Goal: Ask a question

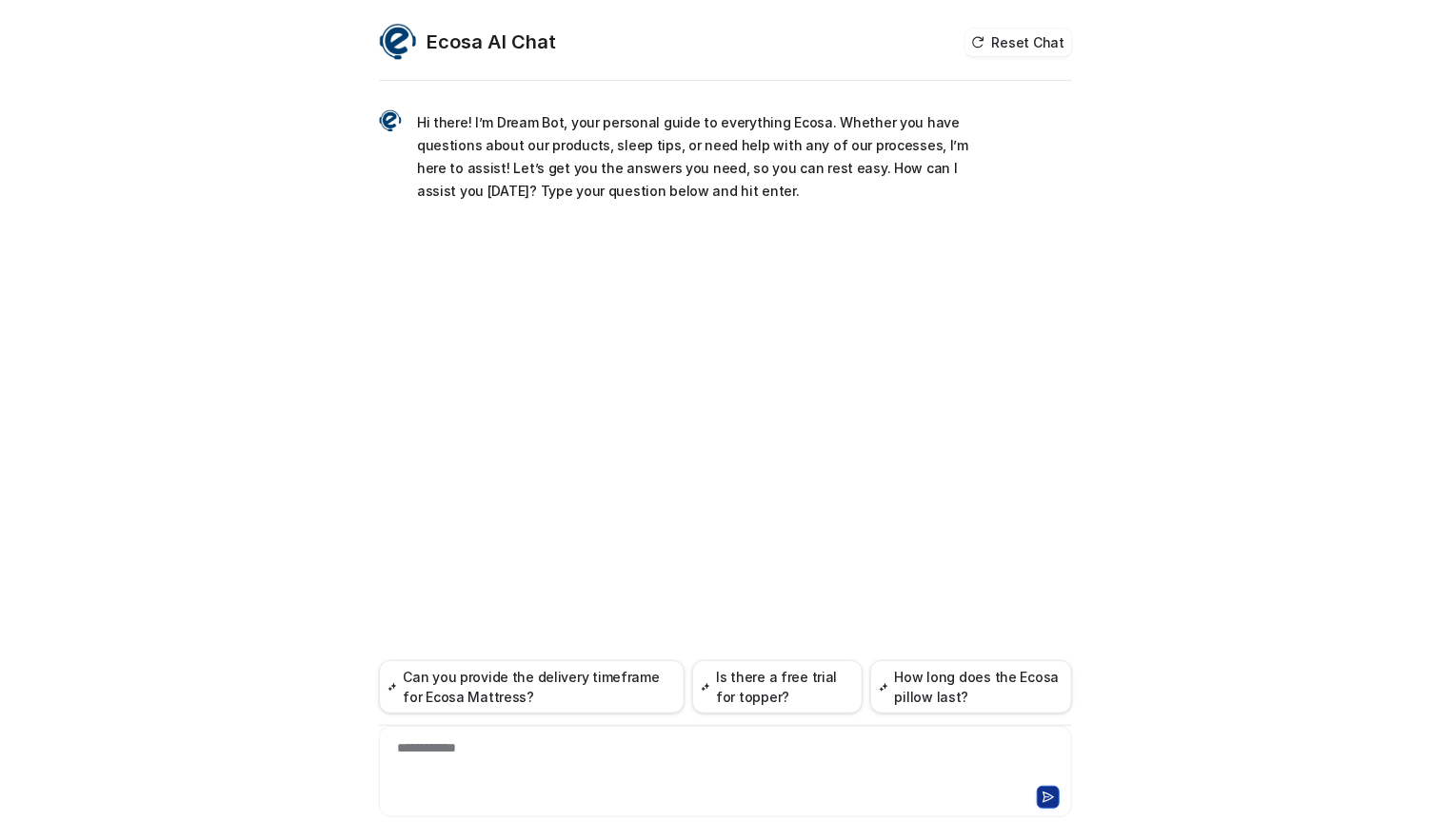
click at [568, 755] on div "**********" at bounding box center [725, 761] width 684 height 44
paste div
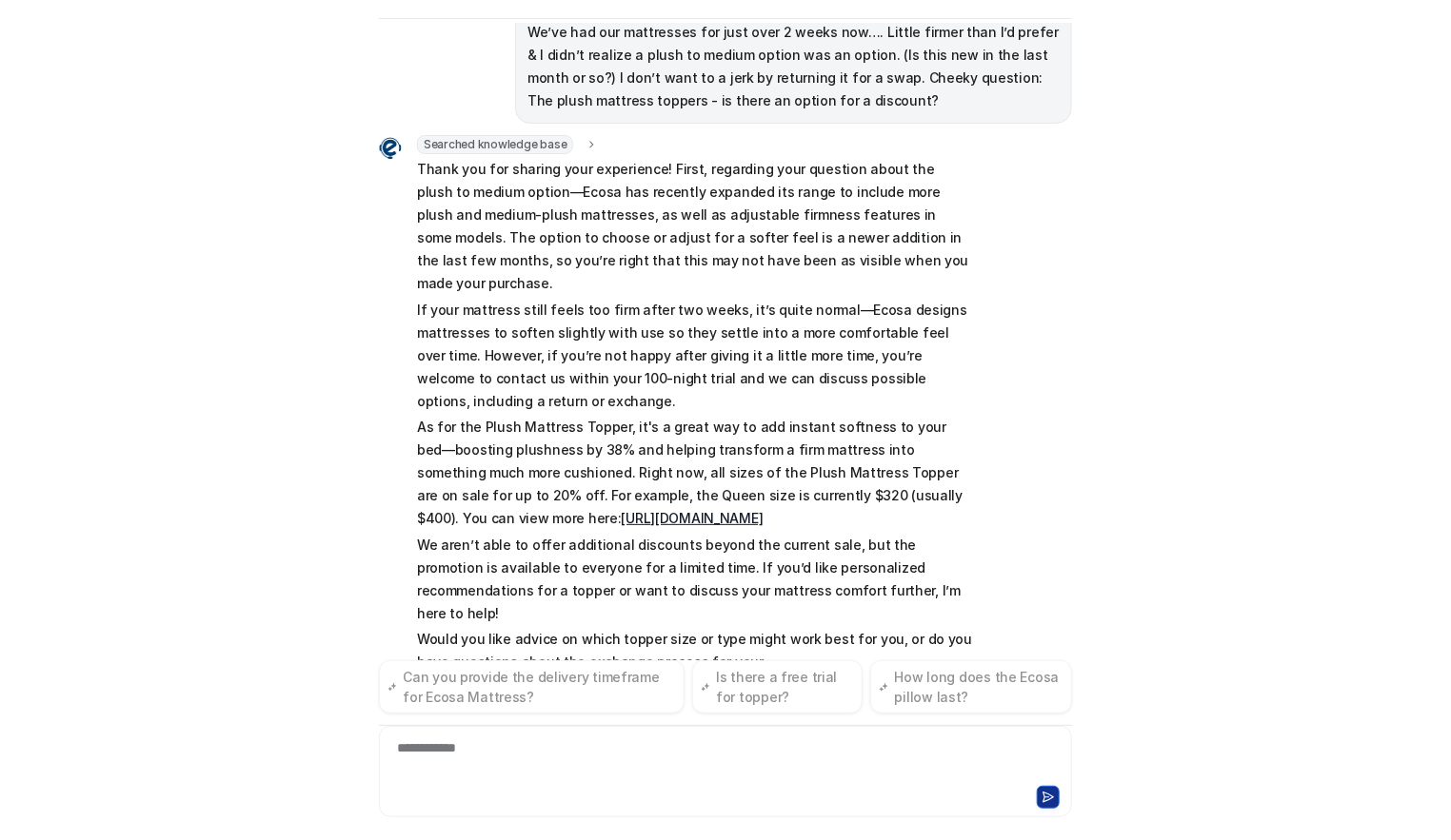
scroll to position [170, 0]
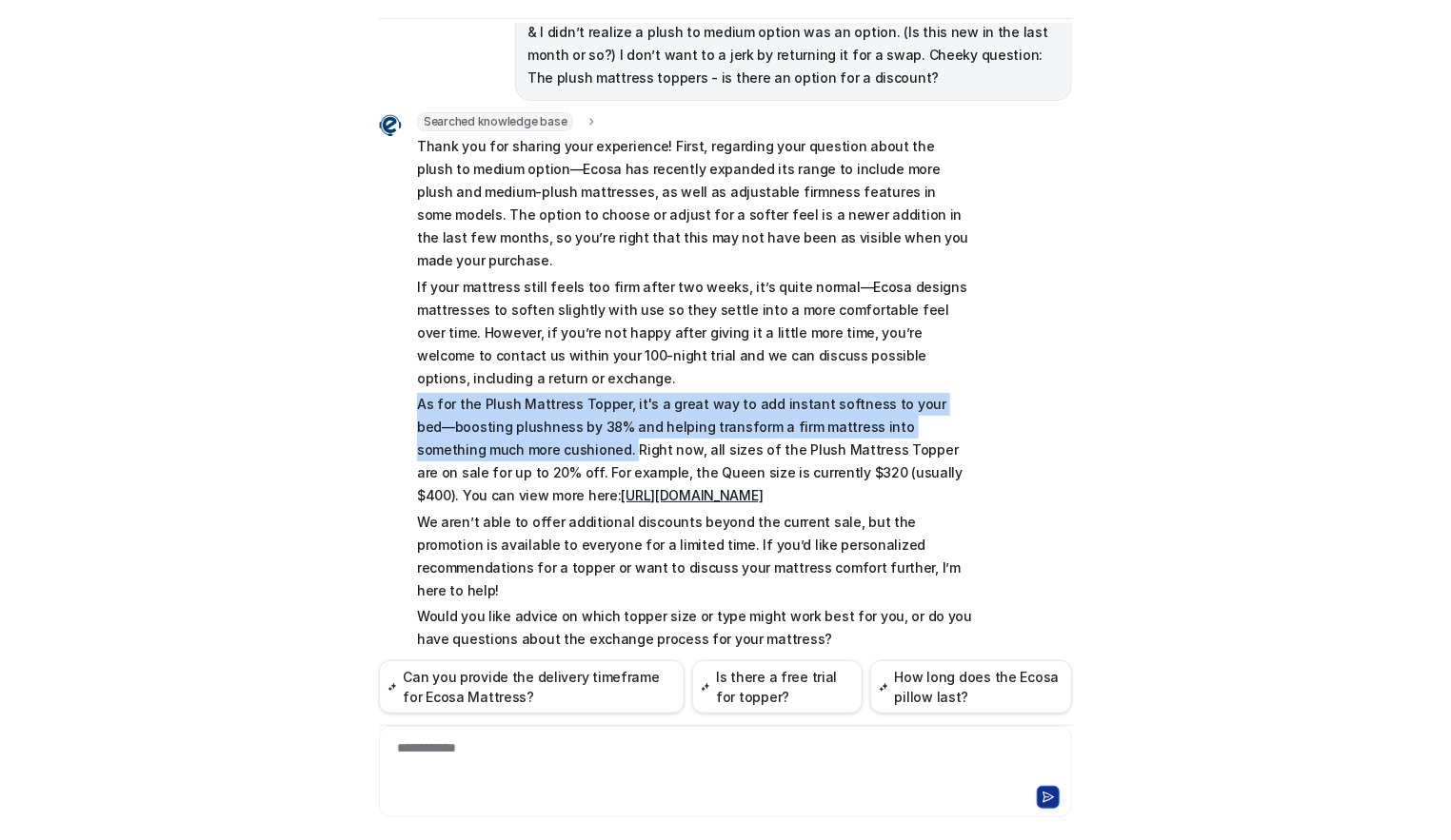
drag, startPoint x: 409, startPoint y: 376, endPoint x: 514, endPoint y: 428, distance: 117.2
click at [514, 428] on p "As for the Plush Mattress Topper, it's a great way to add instant softness to y…" at bounding box center [695, 450] width 557 height 114
copy p "As for the Plush Mattress Topper, it's a great way to add instant softness to y…"
